Goal: Information Seeking & Learning: Learn about a topic

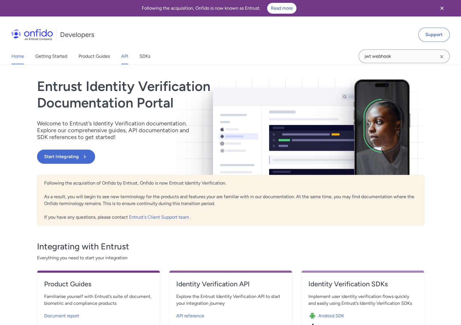
click at [127, 57] on link "API" at bounding box center [124, 56] width 7 height 16
click at [440, 9] on icon "Close banner" at bounding box center [441, 8] width 7 height 7
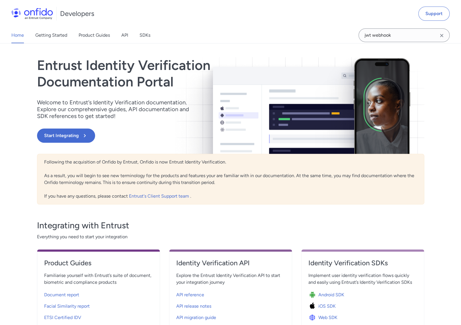
click at [442, 36] on icon "Clear search field button" at bounding box center [441, 35] width 3 height 3
click at [85, 13] on h1 "Developers" at bounding box center [77, 13] width 34 height 9
click at [47, 14] on img at bounding box center [32, 13] width 42 height 11
click at [125, 34] on link "API" at bounding box center [124, 35] width 7 height 16
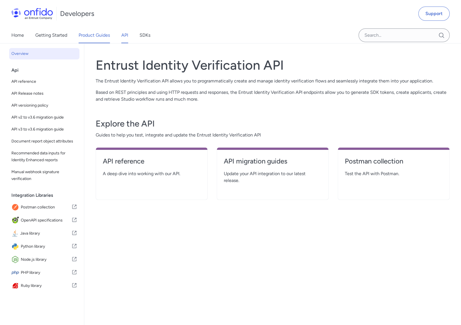
click at [95, 36] on link "Product Guides" at bounding box center [94, 35] width 31 height 16
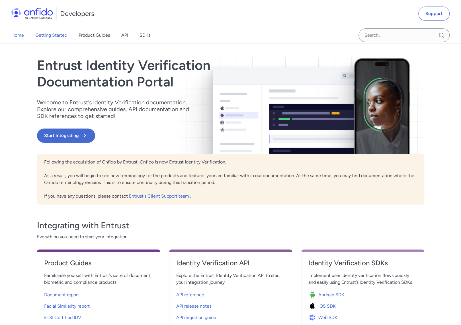
click at [60, 36] on link "Getting Started" at bounding box center [51, 35] width 32 height 16
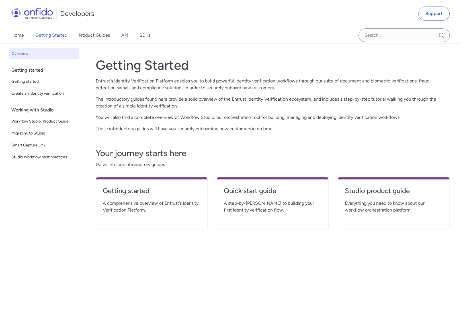
click at [126, 36] on link "API" at bounding box center [124, 35] width 7 height 16
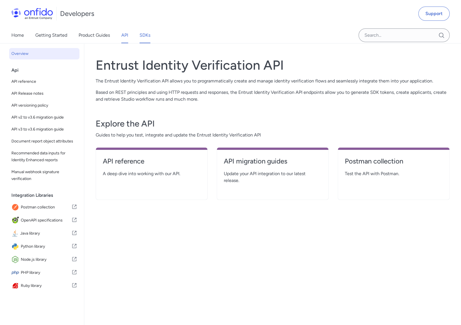
click at [144, 33] on link "SDKs" at bounding box center [144, 35] width 11 height 16
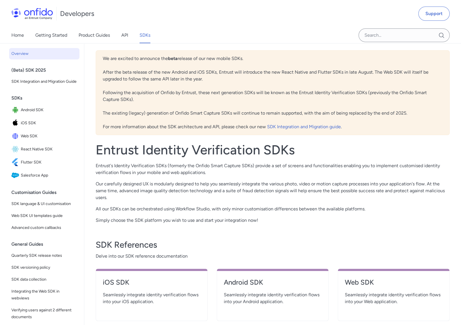
click at [124, 36] on link "API" at bounding box center [124, 35] width 7 height 16
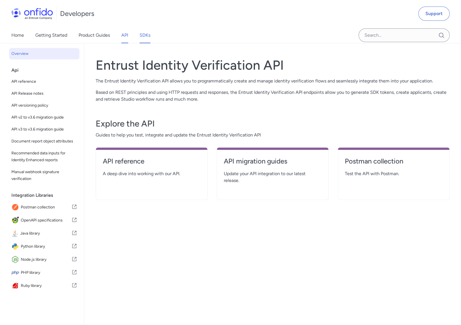
click at [146, 37] on link "SDKs" at bounding box center [144, 35] width 11 height 16
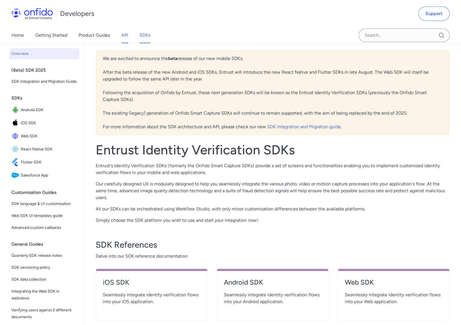
click at [128, 35] on link "API" at bounding box center [124, 35] width 7 height 16
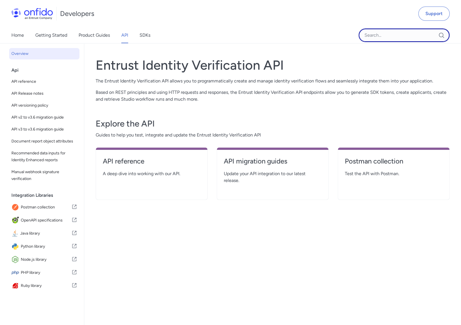
click at [382, 34] on input "Onfido search input field" at bounding box center [403, 35] width 91 height 14
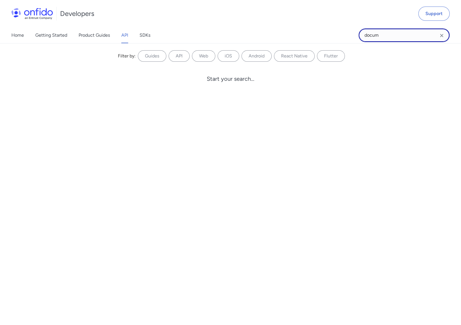
type input "docume"
click at [265, 11] on div "Developers Support" at bounding box center [230, 13] width 461 height 27
click at [54, 34] on link "Getting Started" at bounding box center [51, 35] width 32 height 16
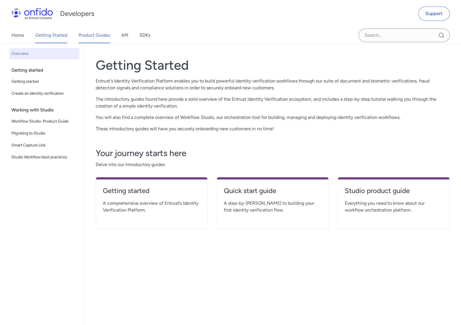
click at [92, 34] on link "Product Guides" at bounding box center [94, 35] width 31 height 16
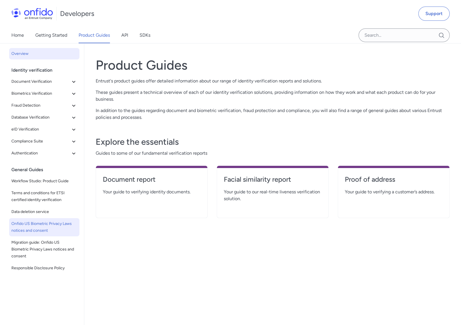
click at [40, 229] on span "Onfido US Biometric Privacy Laws notices and consent" at bounding box center [44, 227] width 66 height 14
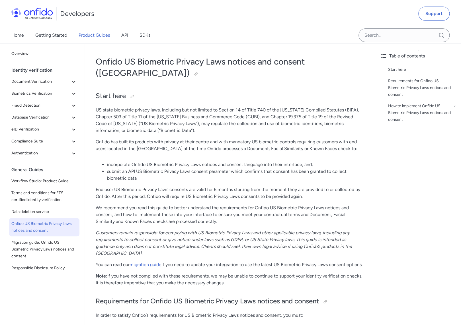
click at [50, 224] on span "Onfido US Biometric Privacy Laws notices and consent" at bounding box center [44, 227] width 66 height 14
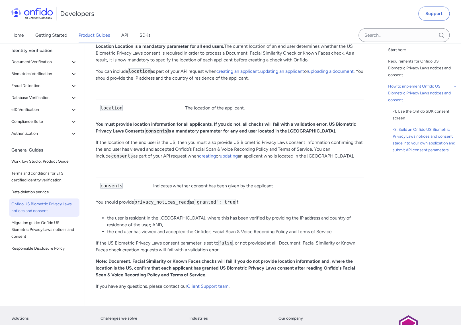
scroll to position [1106, 0]
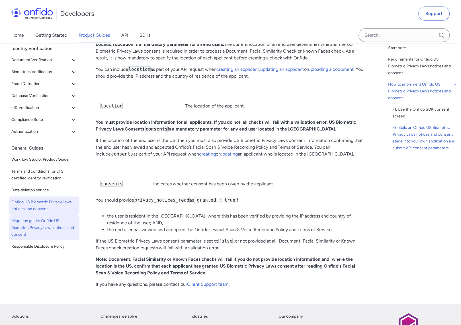
click at [50, 218] on span "Migration guide: Onfido US Biometric Privacy Laws notices and consent" at bounding box center [44, 228] width 66 height 20
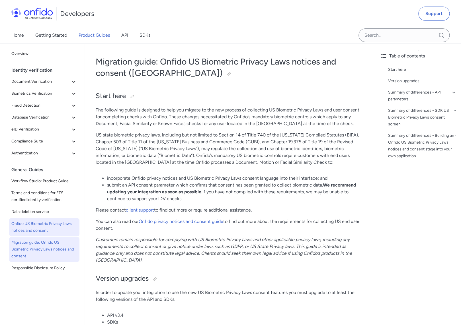
click at [30, 223] on span "Onfido US Biometric Privacy Laws notices and consent" at bounding box center [44, 227] width 66 height 14
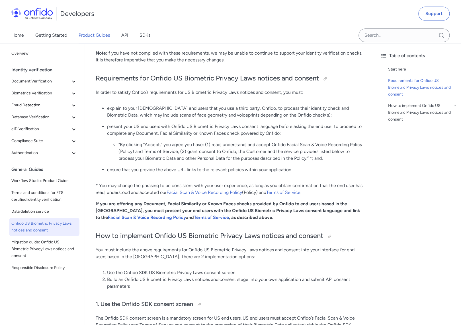
scroll to position [224, 0]
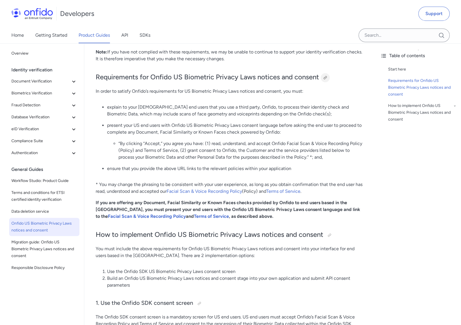
click at [326, 75] on div at bounding box center [325, 77] width 5 height 5
